Goal: Transaction & Acquisition: Purchase product/service

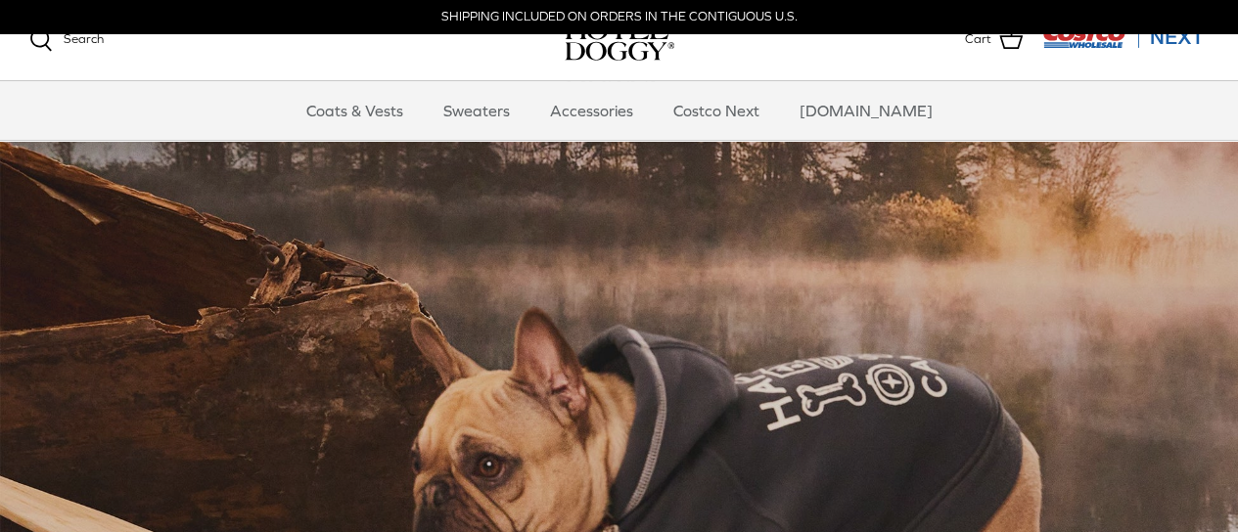
scroll to position [68, 0]
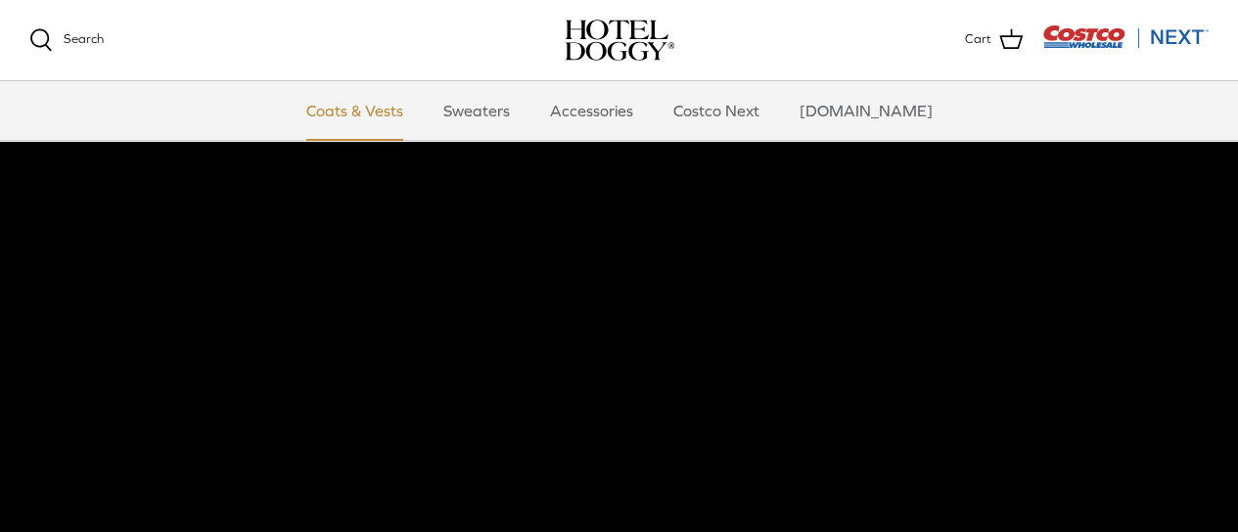
click at [419, 114] on link "Coats & Vests" at bounding box center [355, 110] width 132 height 59
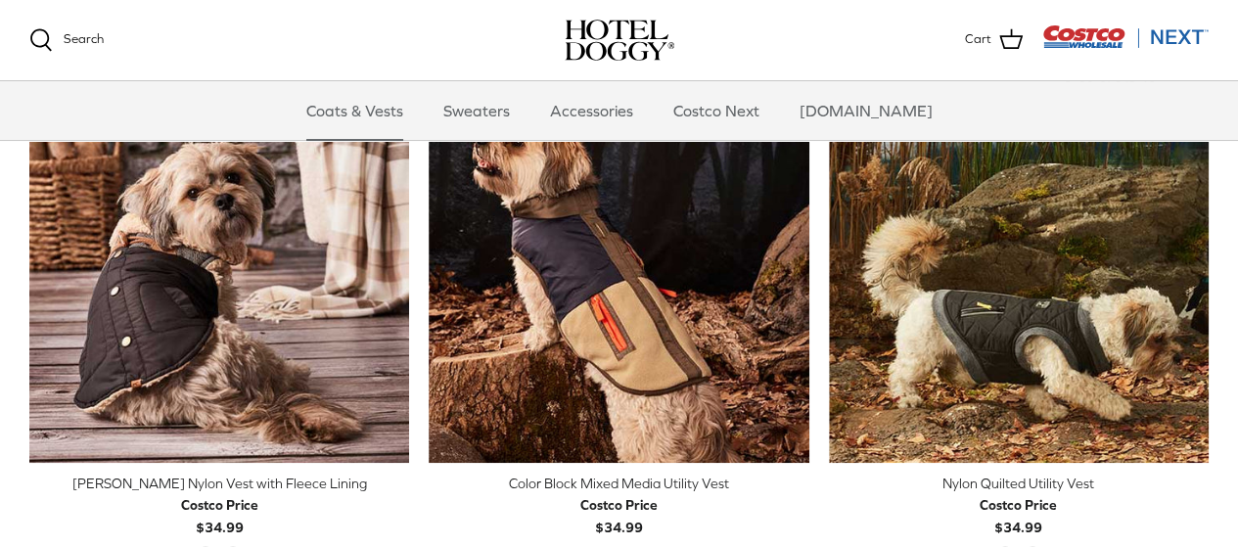
scroll to position [521, 0]
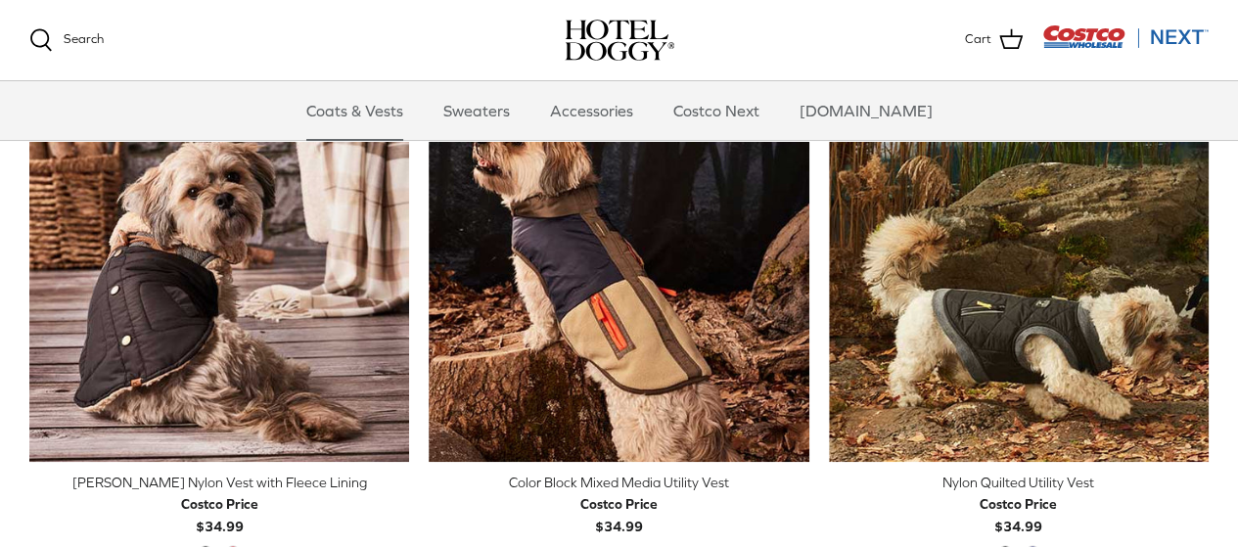
click at [15, 341] on div "Left Right Quick buy Melton Nylon Vest with Fleece Lining Costco Price $34.99 B…" at bounding box center [209, 334] width 399 height 504
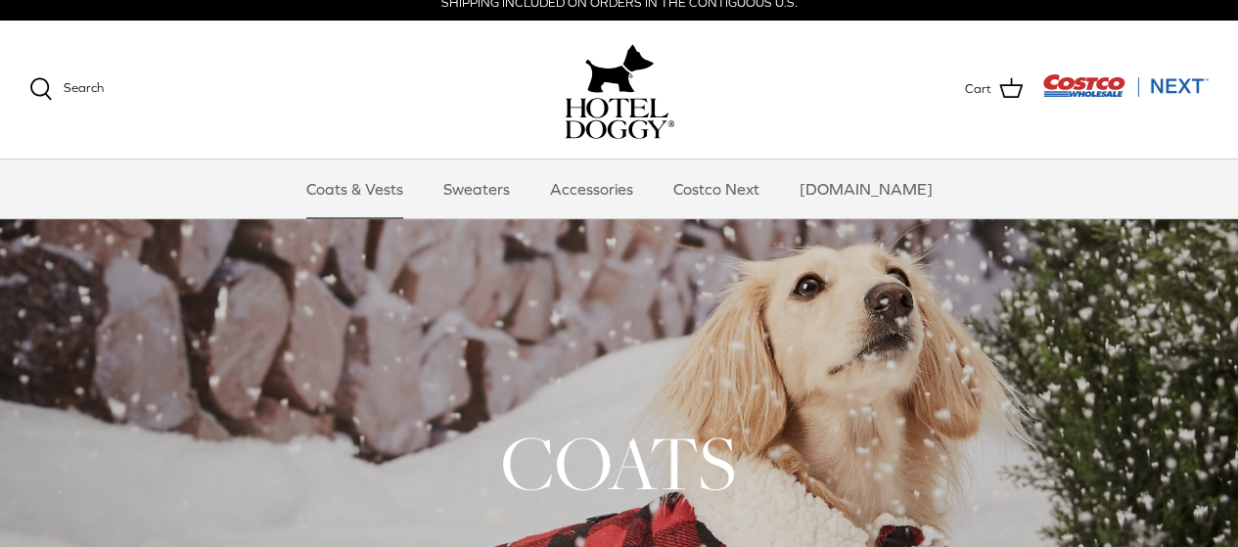
scroll to position [0, 0]
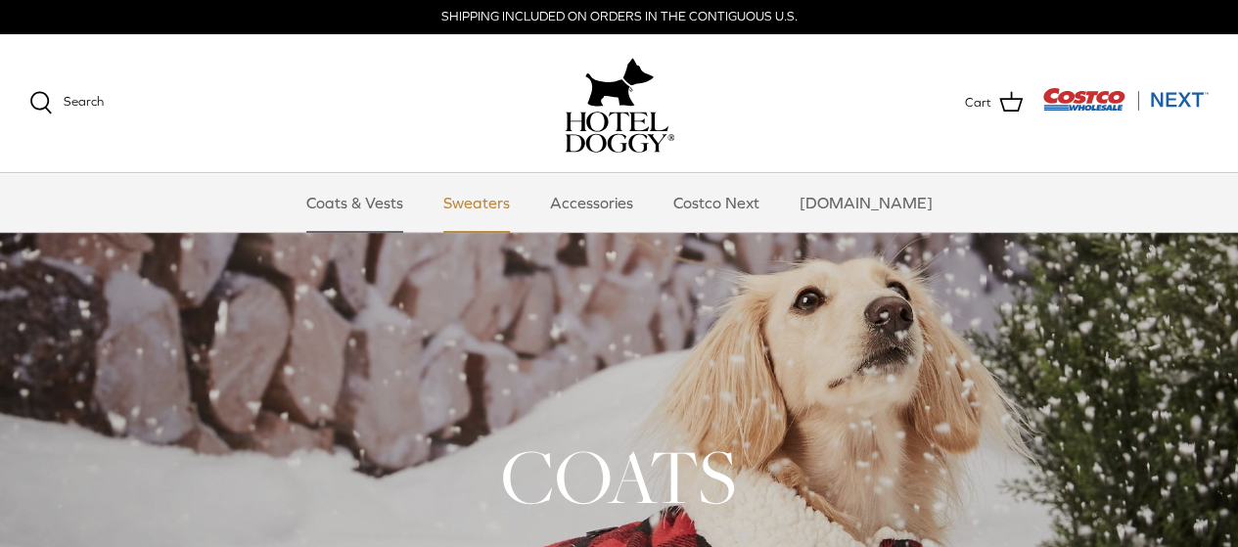
click at [496, 199] on link "Sweaters" at bounding box center [477, 202] width 102 height 59
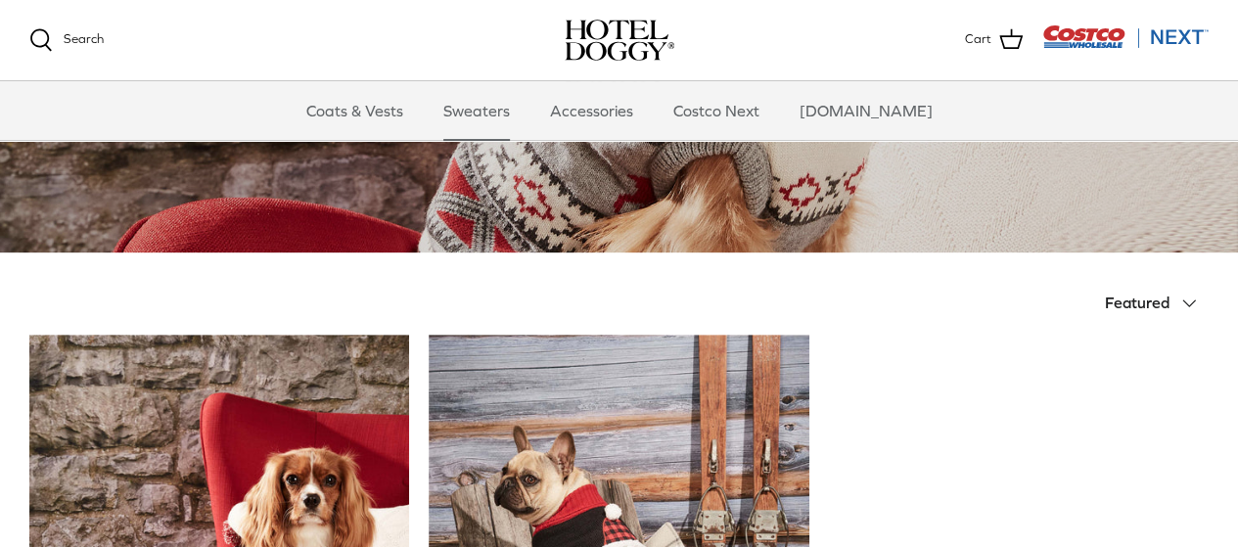
scroll to position [170, 0]
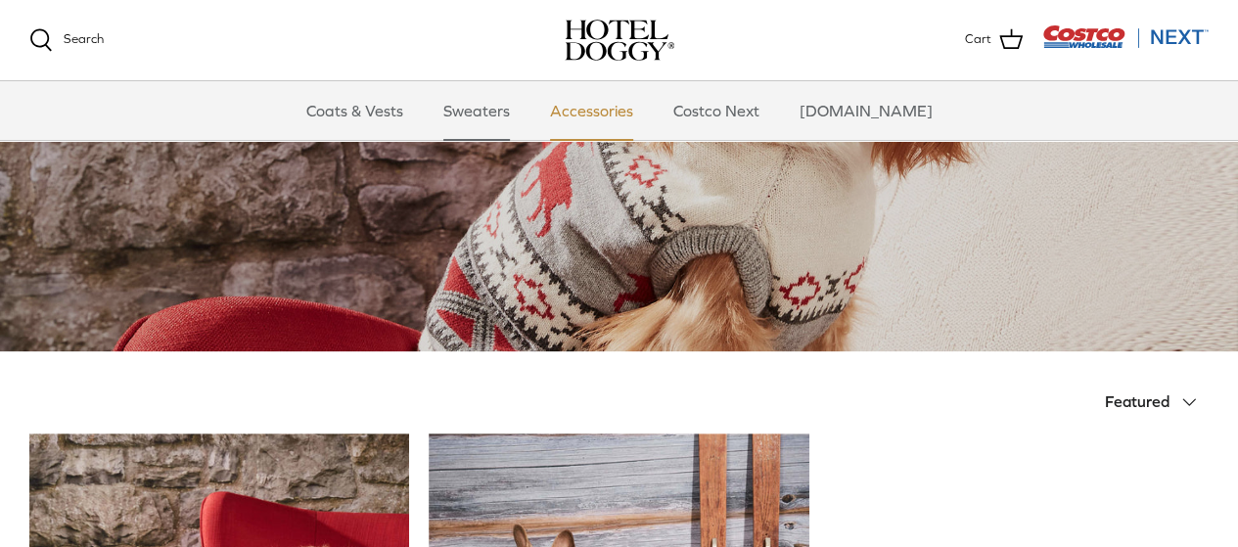
click at [609, 111] on link "Accessories" at bounding box center [591, 110] width 118 height 59
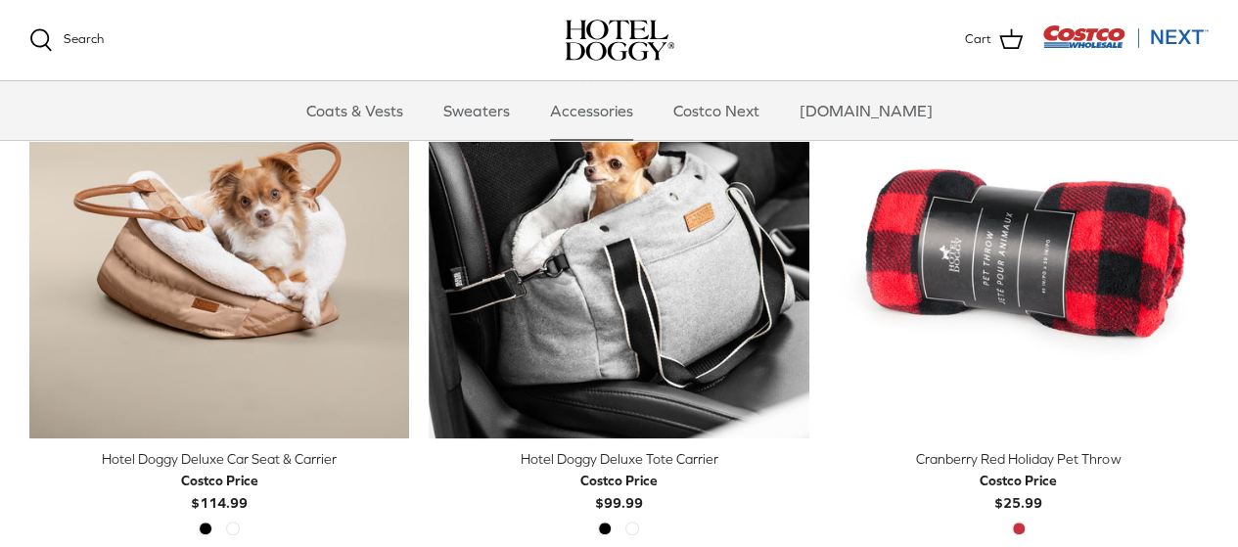
scroll to position [547, 0]
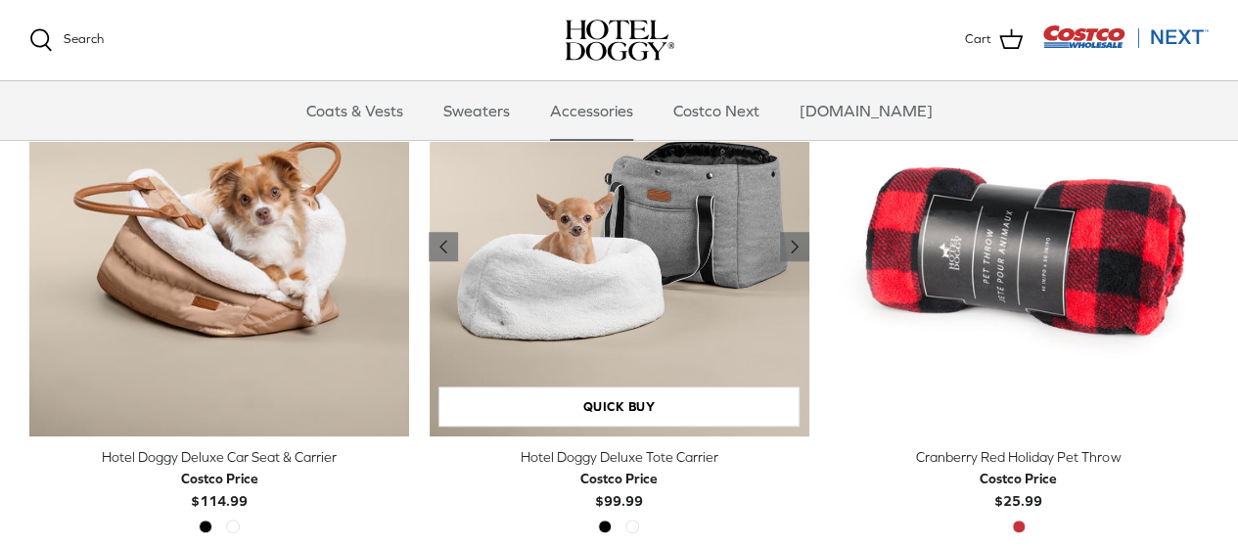
click at [595, 325] on img "Hotel Doggy Deluxe Tote Carrier" at bounding box center [619, 247] width 380 height 380
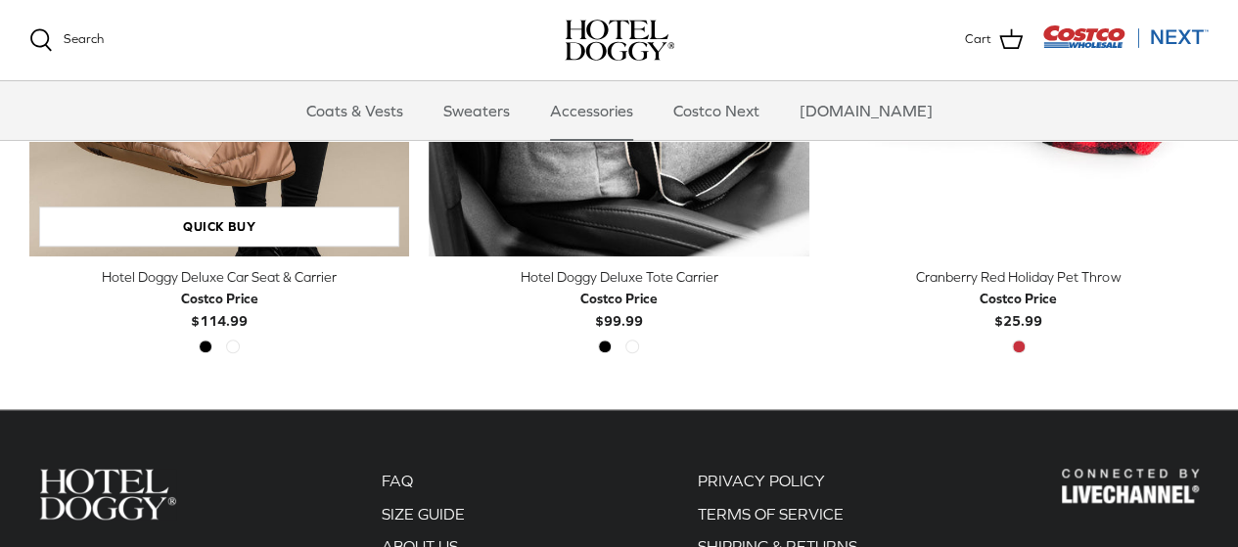
scroll to position [731, 0]
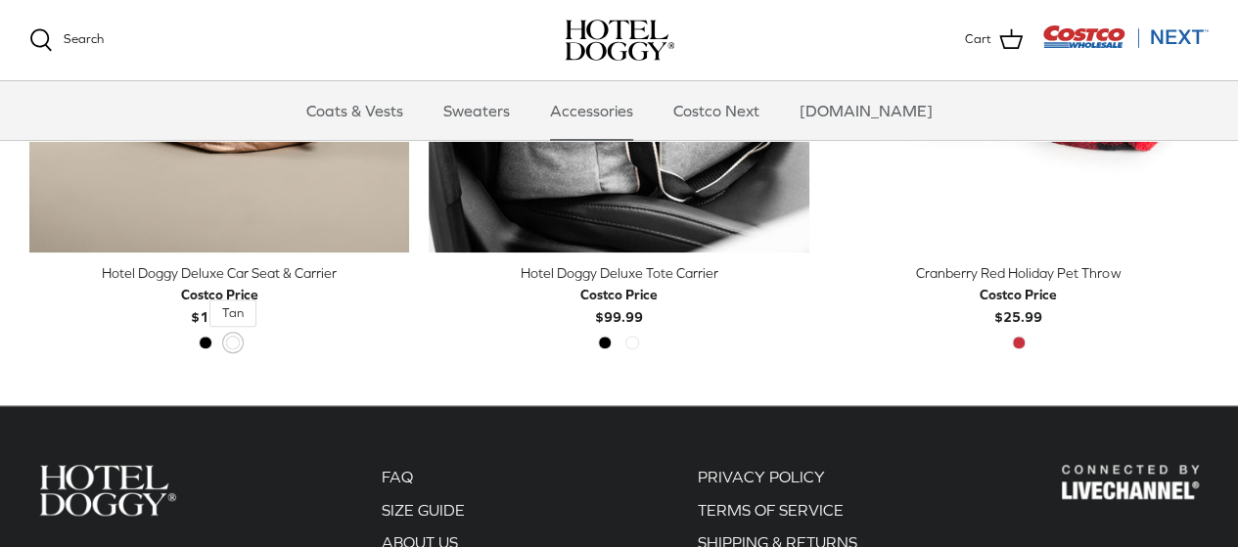
click at [238, 345] on span "Tan" at bounding box center [233, 343] width 14 height 14
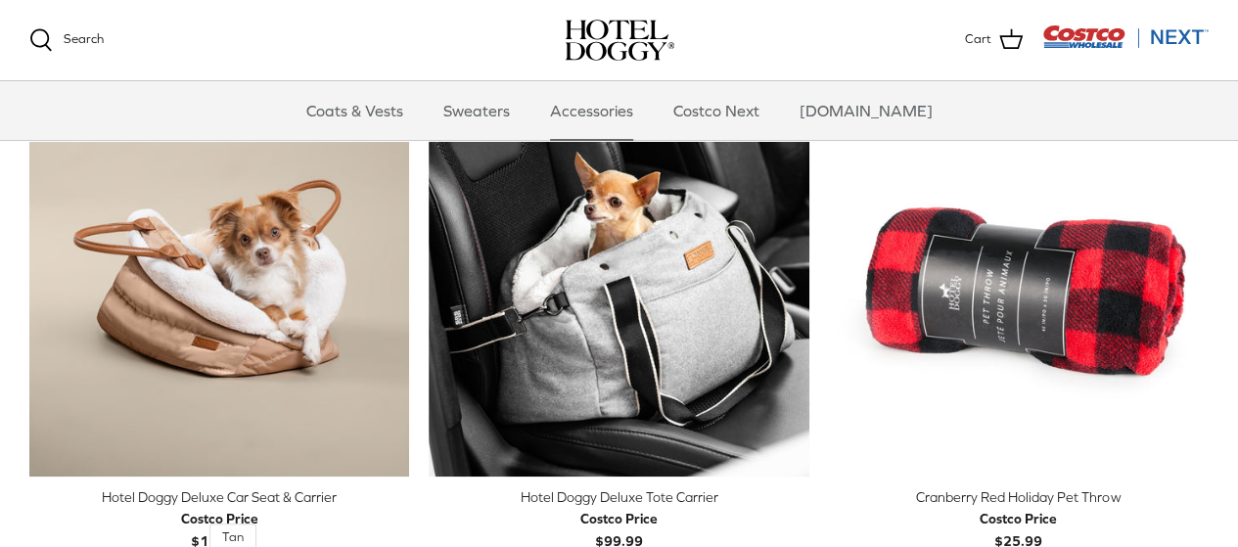
scroll to position [500, 0]
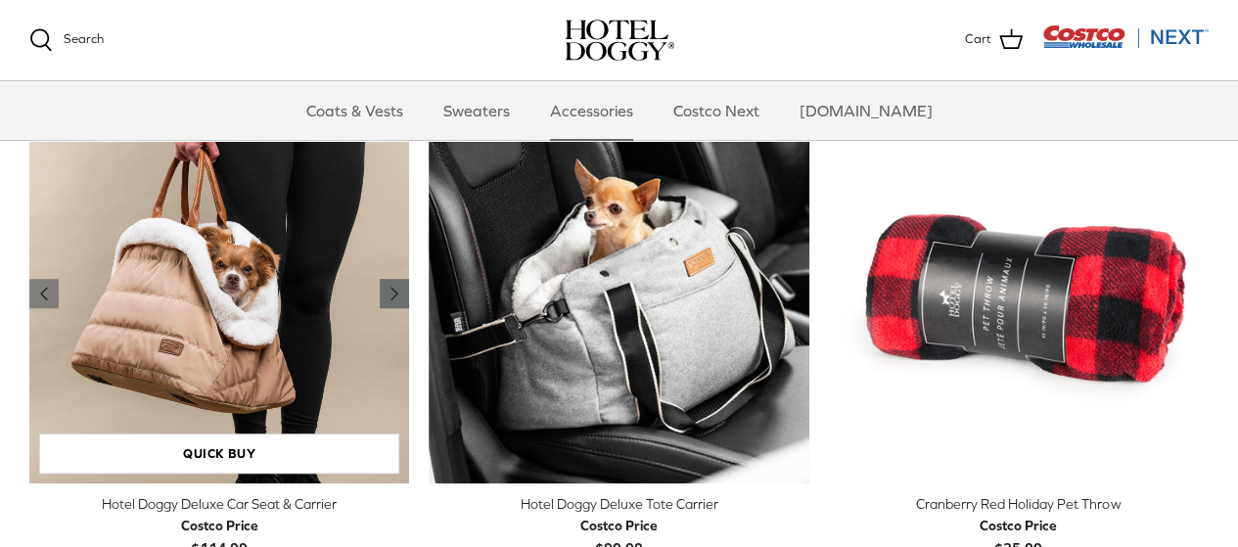
click at [392, 293] on polyline "Previous" at bounding box center [394, 294] width 6 height 12
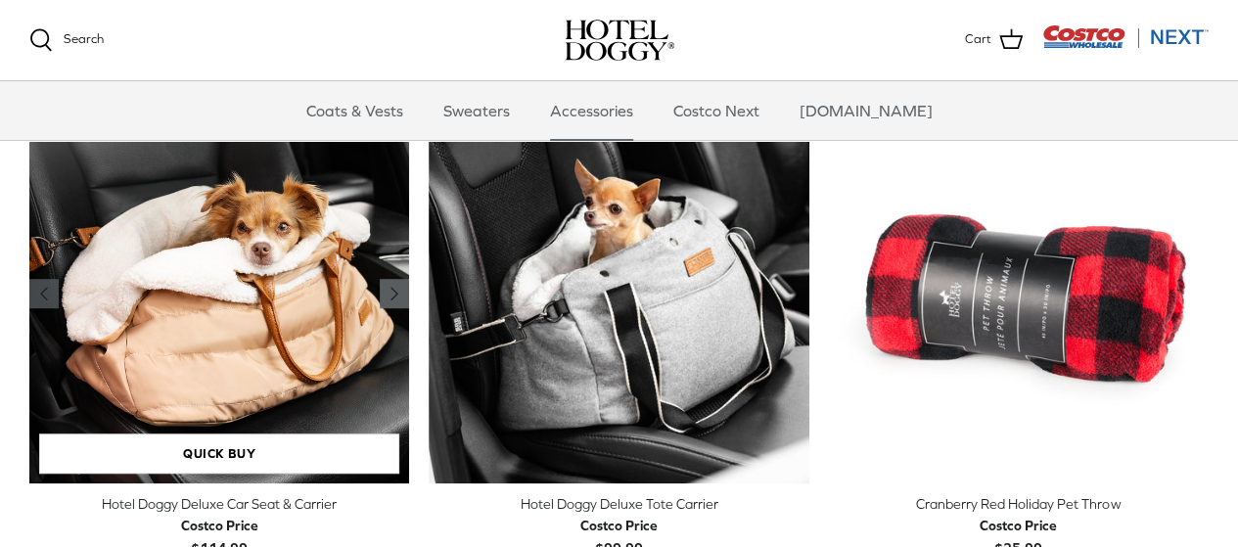
click at [392, 293] on polyline "Previous" at bounding box center [394, 294] width 6 height 12
